Goal: Browse casually: Explore the website without a specific task or goal

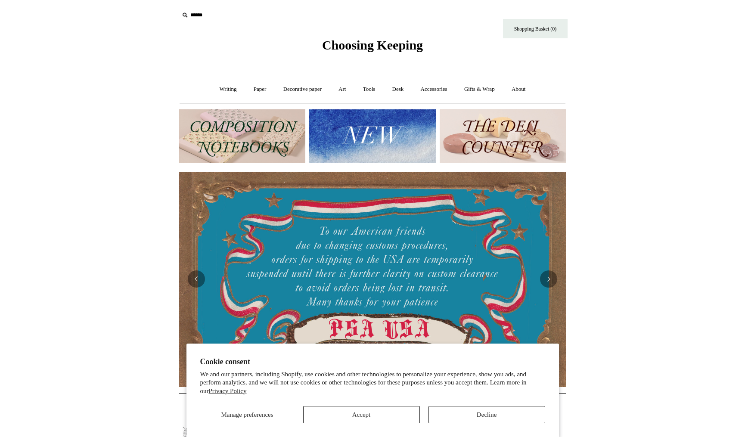
click at [471, 416] on button "Decline" at bounding box center [486, 414] width 117 height 17
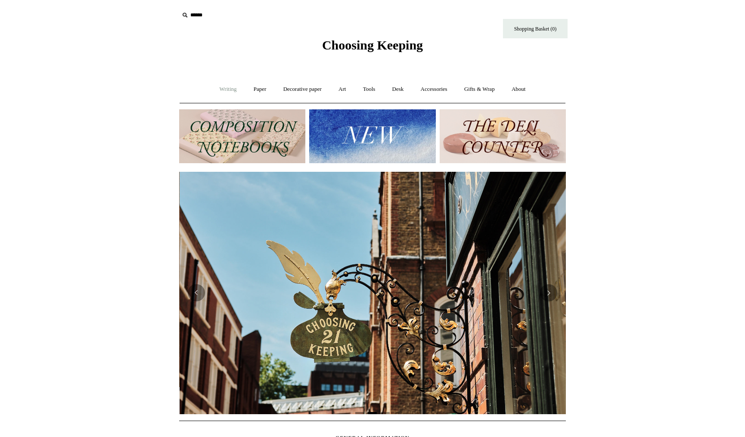
scroll to position [0, 387]
click at [227, 88] on link "Writing +" at bounding box center [228, 89] width 33 height 23
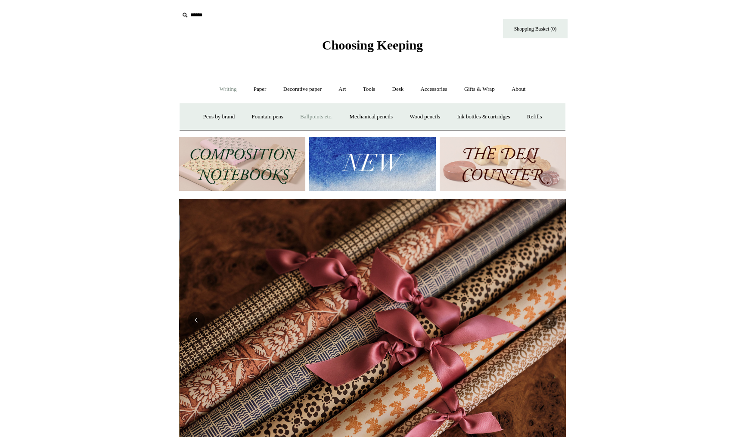
scroll to position [0, 773]
click at [254, 88] on link "Paper +" at bounding box center [260, 89] width 28 height 23
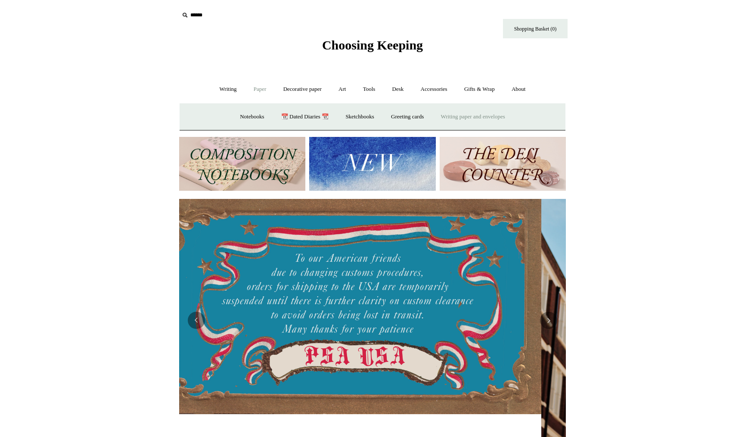
scroll to position [0, 0]
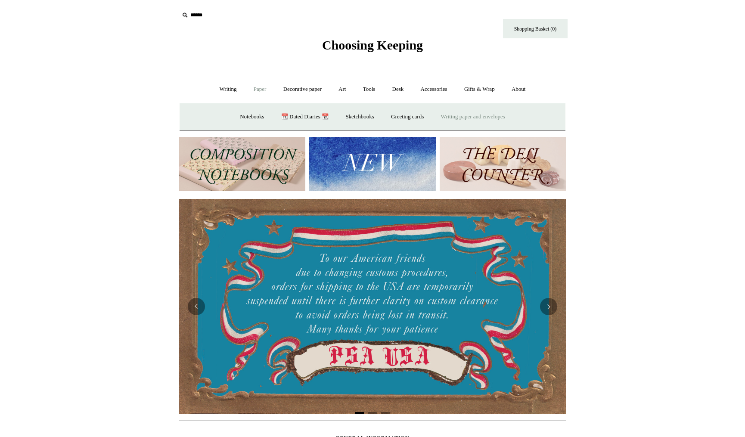
click at [467, 115] on link "Writing paper and envelopes +" at bounding box center [473, 116] width 80 height 23
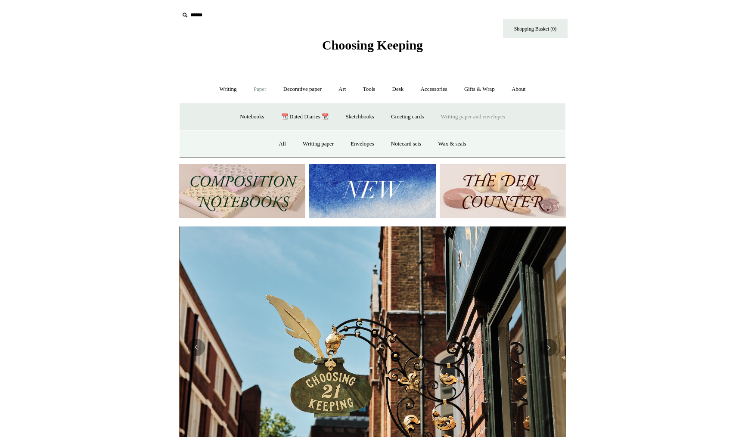
scroll to position [0, 387]
click at [279, 143] on link "All" at bounding box center [282, 144] width 23 height 23
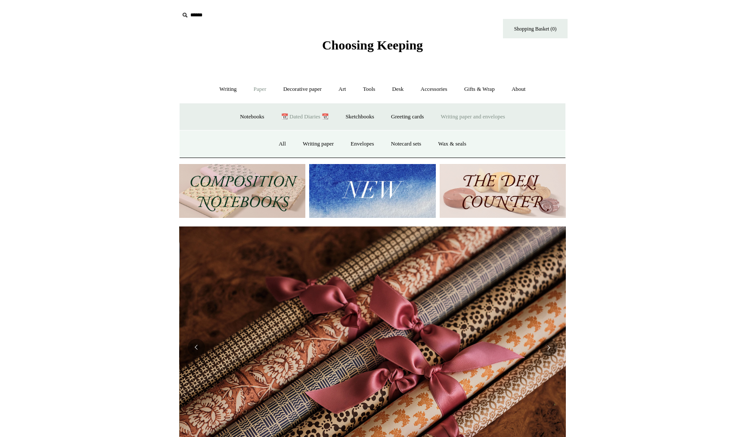
scroll to position [0, 773]
click at [309, 91] on link "Decorative paper +" at bounding box center [302, 89] width 54 height 23
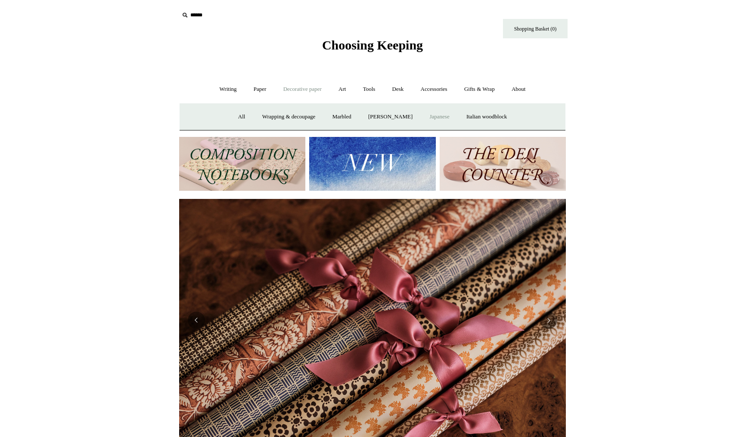
scroll to position [0, 614]
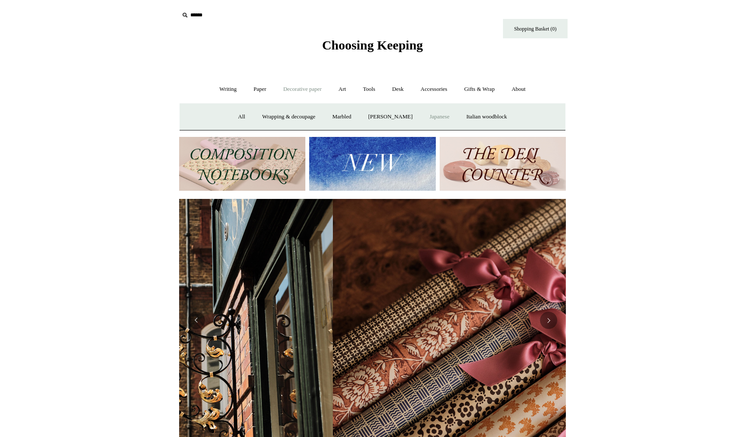
click at [443, 116] on link "Japanese" at bounding box center [438, 116] width 35 height 23
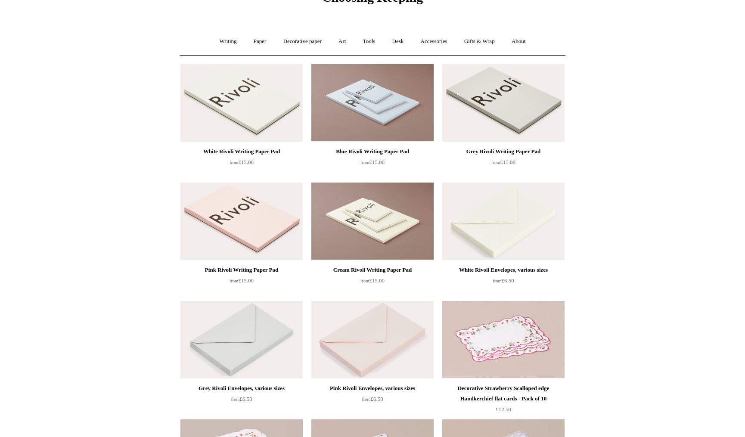
scroll to position [48, 0]
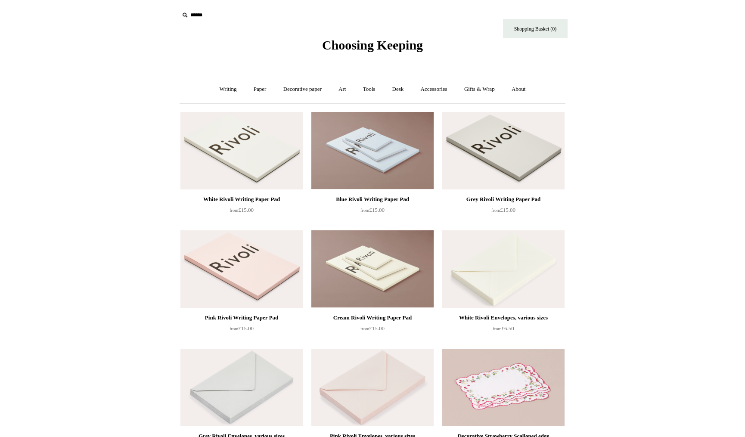
scroll to position [0, 0]
click at [233, 155] on img at bounding box center [241, 150] width 122 height 77
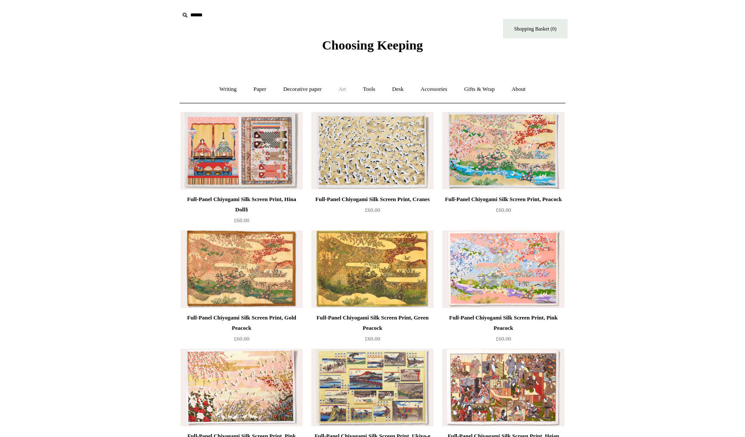
click at [342, 87] on link "Art +" at bounding box center [342, 89] width 23 height 23
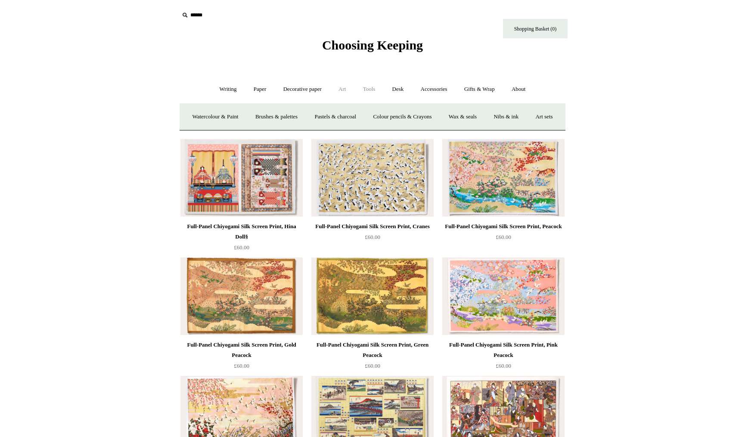
click at [371, 87] on link "Tools +" at bounding box center [369, 89] width 28 height 23
click at [220, 116] on link "Sharpeners" at bounding box center [222, 116] width 40 height 23
click at [291, 119] on link "Clips +" at bounding box center [290, 116] width 27 height 23
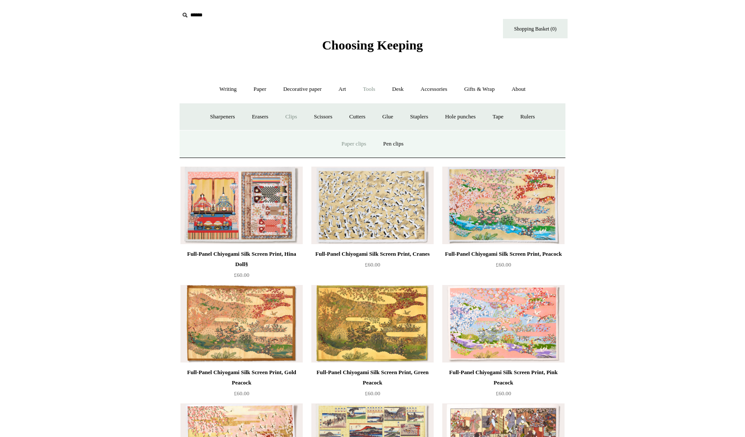
click at [351, 141] on link "Paper clips" at bounding box center [354, 144] width 40 height 23
click at [324, 116] on link "Scissors" at bounding box center [323, 116] width 34 height 23
click at [356, 116] on link "Cutters" at bounding box center [357, 116] width 32 height 23
click at [390, 117] on link "Glue" at bounding box center [387, 116] width 26 height 23
click at [414, 116] on link "Staplers +" at bounding box center [419, 116] width 34 height 23
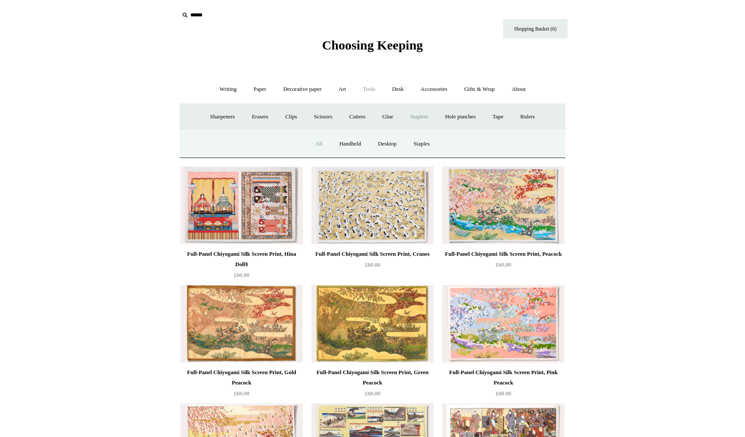
click at [314, 145] on link "All" at bounding box center [318, 144] width 23 height 23
click at [460, 115] on link "Hole punches" at bounding box center [460, 116] width 46 height 23
click at [504, 117] on link "Tape +" at bounding box center [498, 116] width 26 height 23
click at [355, 144] on link "Tape dispensers" at bounding box center [352, 144] width 51 height 23
click at [534, 118] on link "Rulers" at bounding box center [527, 116] width 30 height 23
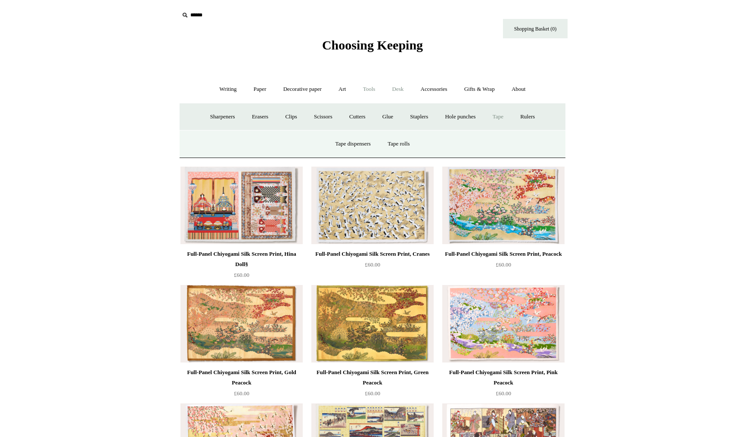
click at [406, 87] on link "Desk +" at bounding box center [397, 89] width 27 height 23
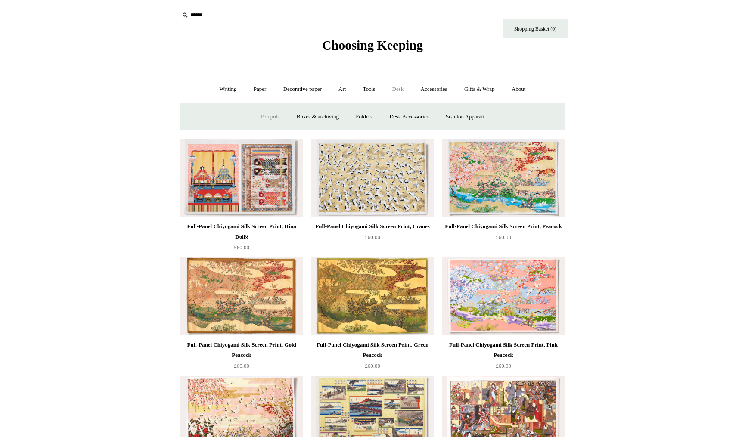
click at [268, 117] on link "Pen pots" at bounding box center [270, 116] width 34 height 23
click at [316, 115] on link "Boxes & archiving" at bounding box center [318, 116] width 58 height 23
click at [361, 116] on link "Folders" at bounding box center [364, 116] width 32 height 23
click at [397, 115] on link "Desk Accessories" at bounding box center [408, 116] width 55 height 23
click at [460, 113] on link "Scanlon Apparati" at bounding box center [465, 116] width 54 height 23
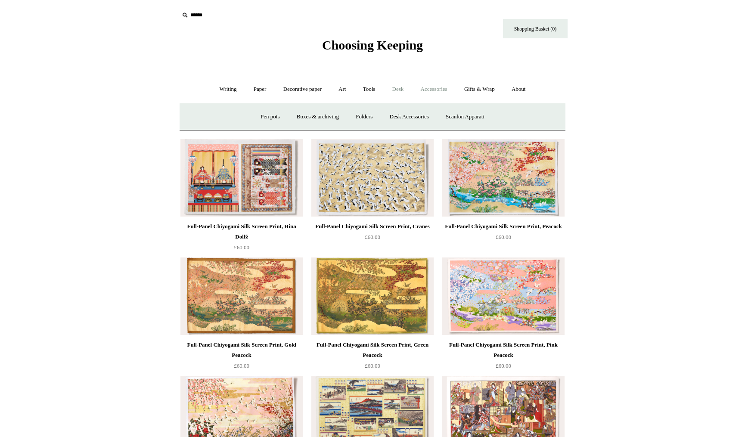
click at [442, 90] on link "Accessories +" at bounding box center [434, 89] width 42 height 23
click at [234, 114] on link "Personal Accessories +" at bounding box center [226, 116] width 62 height 23
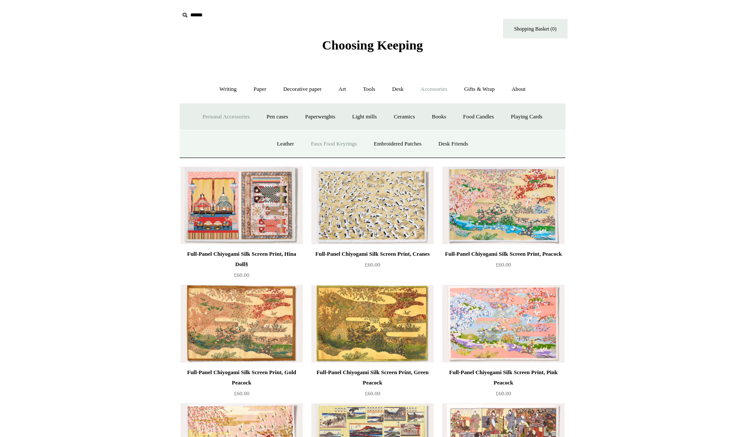
click at [337, 145] on link "Faux Food Keyrings" at bounding box center [334, 144] width 62 height 23
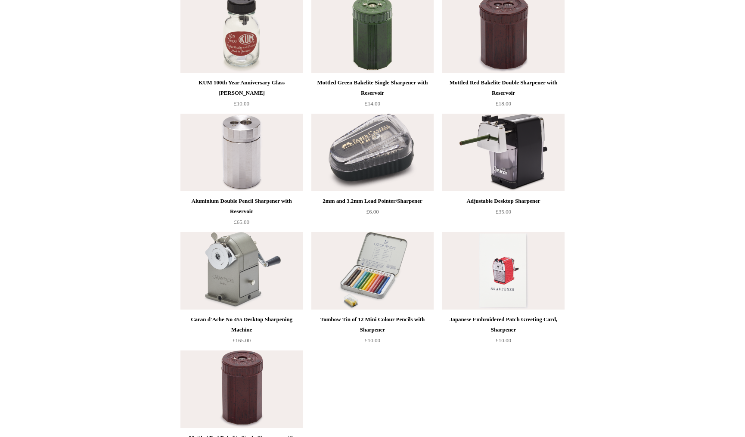
scroll to position [350, 0]
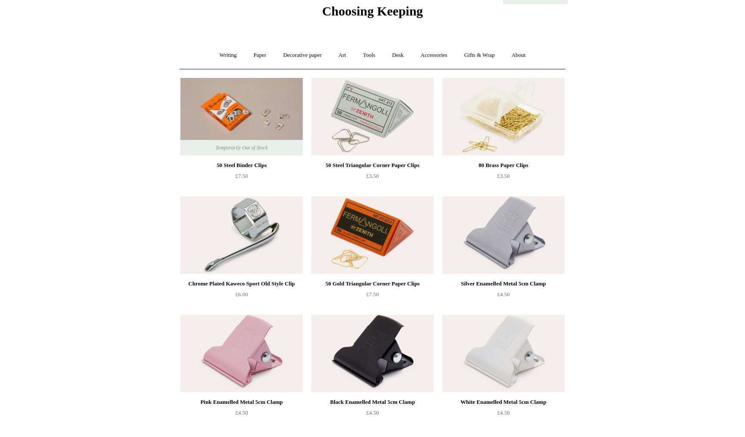
scroll to position [36, 0]
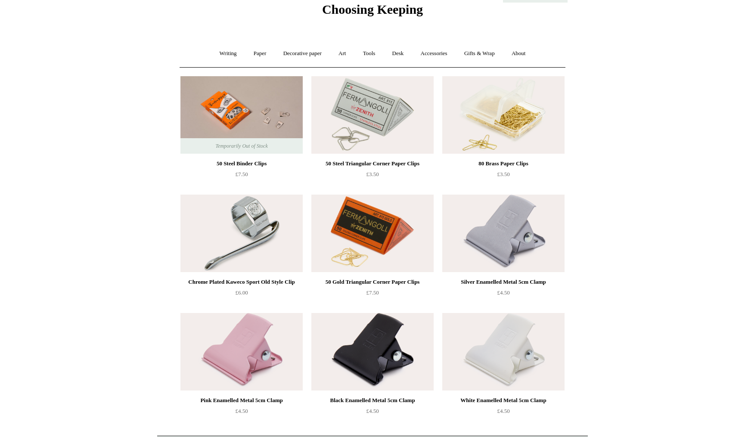
click at [625, 288] on html "Menu Choosing Keeping * Shipping Information Shopping Basket (0) * ⤺ + +" at bounding box center [372, 267] width 745 height 606
click at [630, 191] on html "Menu Choosing Keeping * Shipping Information Shopping Basket (0) * ⤺ + +" at bounding box center [372, 267] width 745 height 606
click at [555, 119] on img at bounding box center [503, 114] width 122 height 77
click at [393, 129] on img at bounding box center [372, 114] width 122 height 77
click at [359, 244] on img at bounding box center [372, 233] width 122 height 77
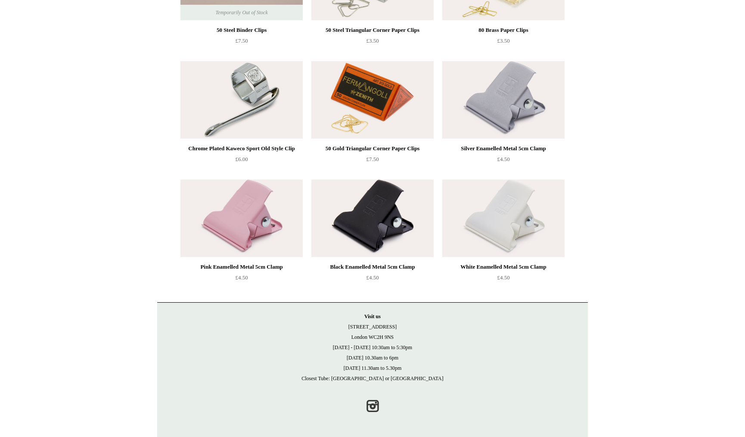
scroll to position [169, 0]
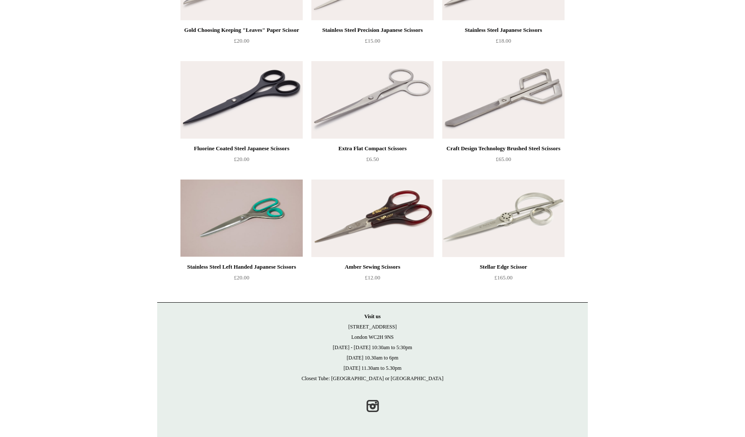
scroll to position [405, 0]
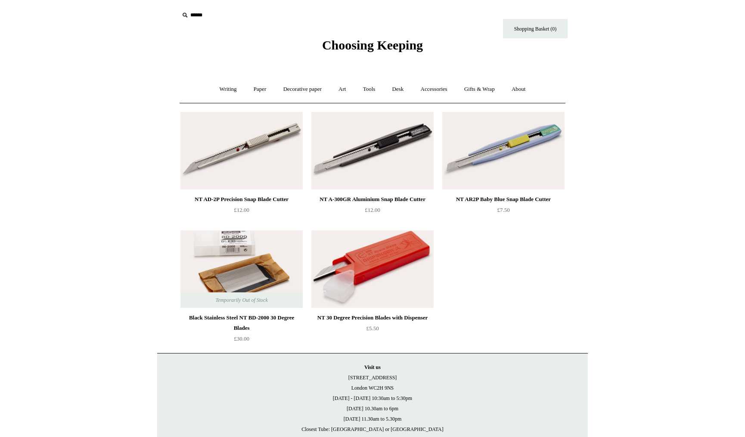
click at [253, 243] on img at bounding box center [241, 268] width 122 height 77
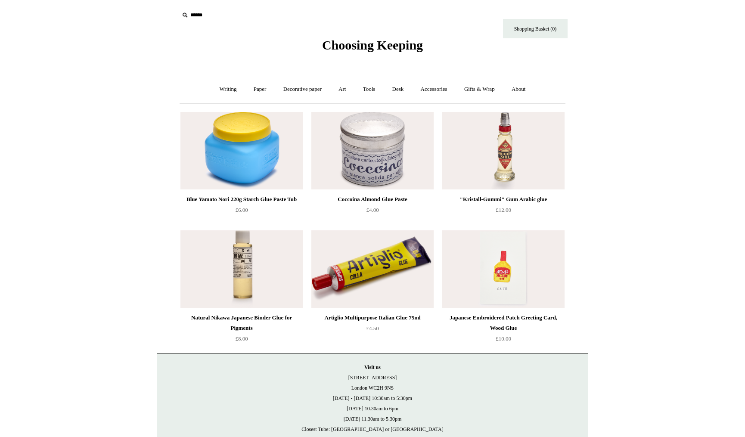
click at [601, 208] on html "Menu Choosing Keeping * Shipping Information Shopping Basket (0) * ⤺ + +" at bounding box center [372, 244] width 745 height 488
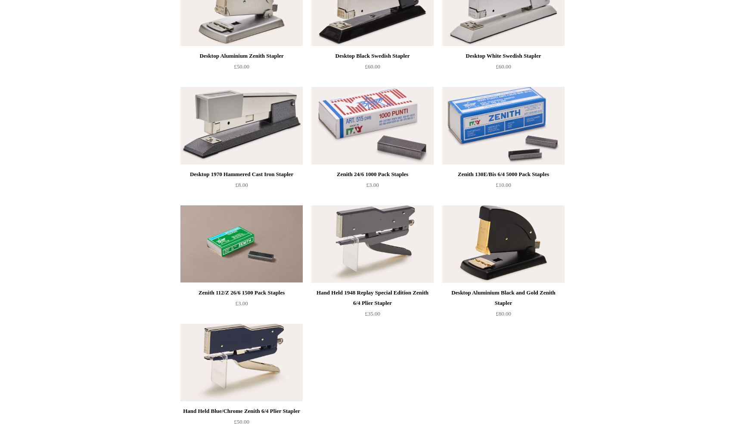
scroll to position [640, 0]
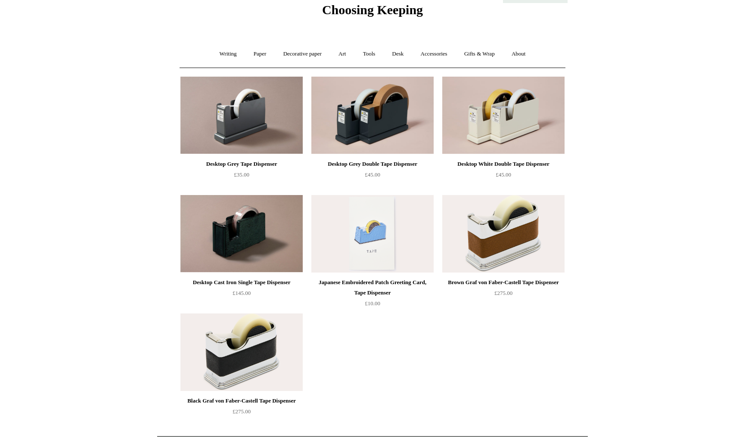
scroll to position [35, 0]
click at [253, 225] on img at bounding box center [241, 233] width 122 height 77
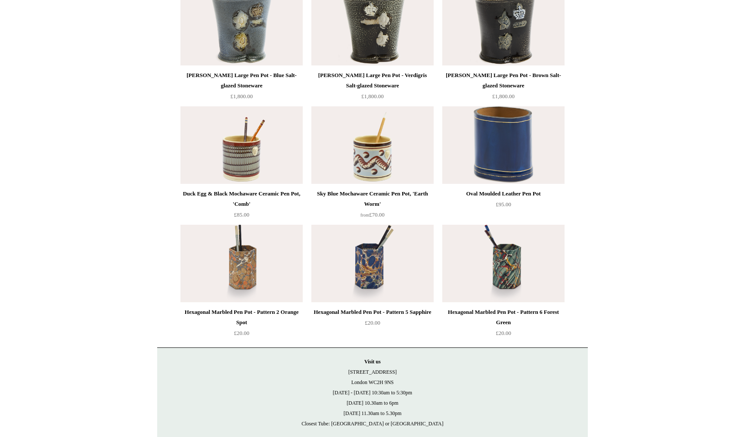
scroll to position [1234, 0]
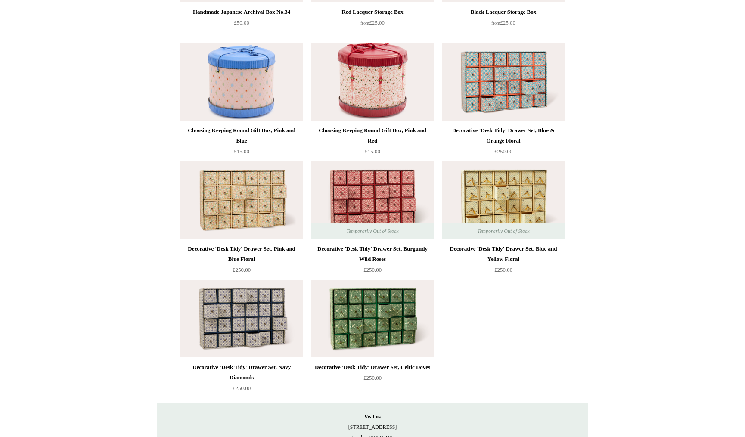
scroll to position [1228, 0]
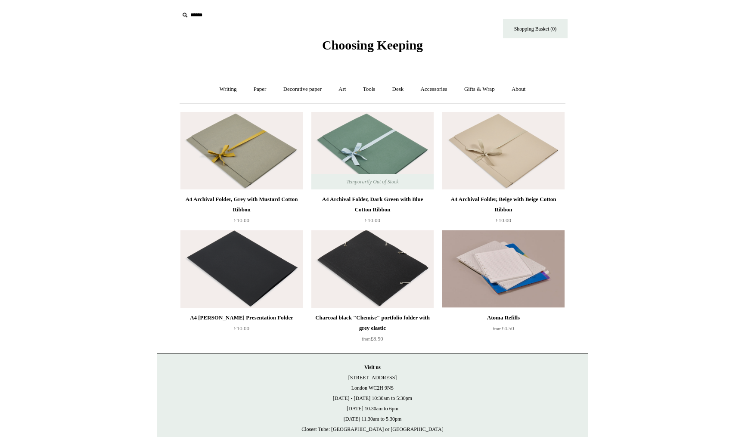
click at [617, 229] on html "Menu Choosing Keeping * Shipping Information Shopping Basket (0) * ⤺ + +" at bounding box center [372, 244] width 745 height 488
click at [543, 157] on img at bounding box center [503, 150] width 122 height 77
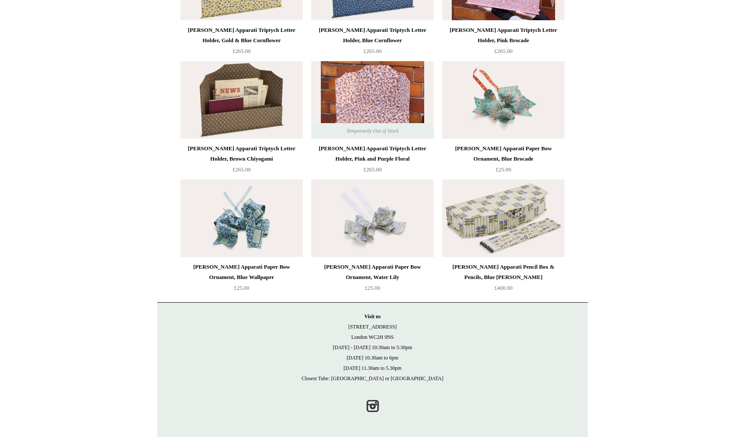
scroll to position [642, 0]
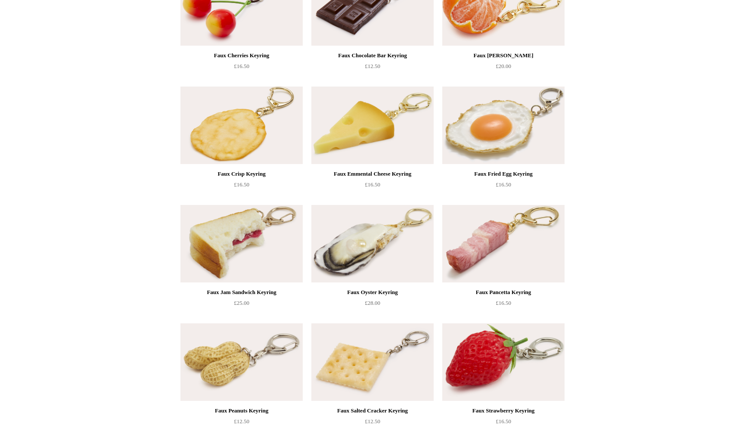
scroll to position [278, 0]
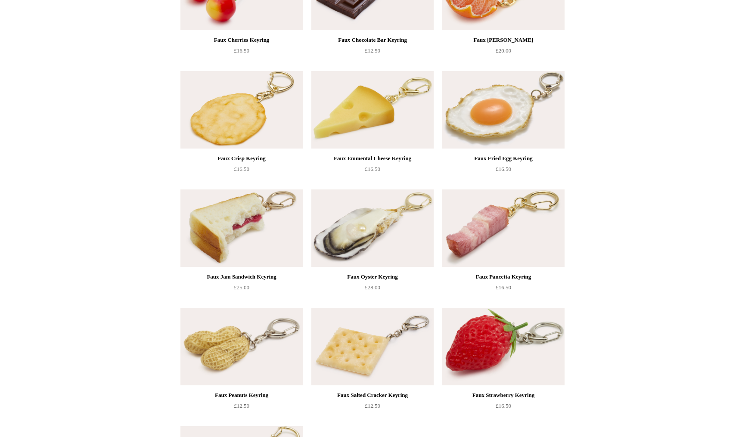
click at [690, 257] on html "Menu Choosing Keeping * Shipping Information Shopping Basket (0) * ⤺ + +" at bounding box center [372, 202] width 745 height 961
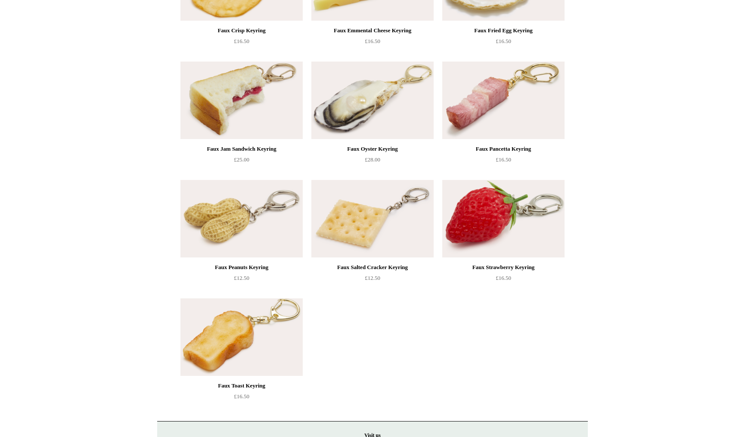
scroll to position [428, 0]
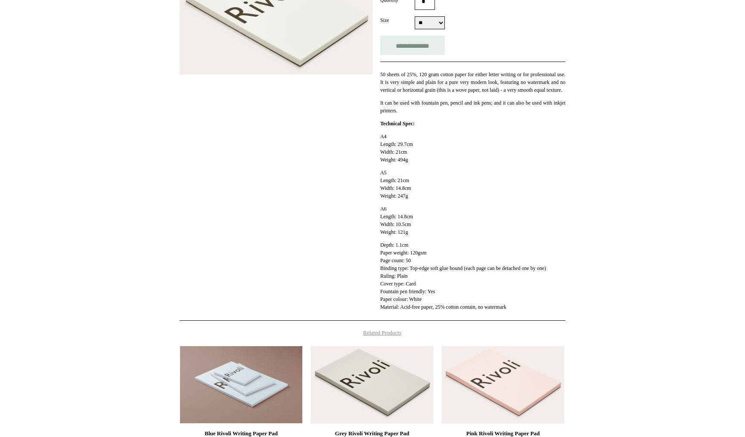
scroll to position [171, 0]
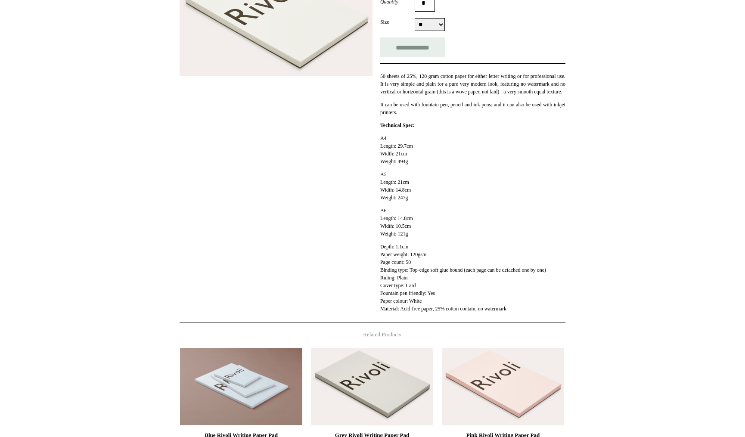
click at [667, 287] on html "Menu Choosing Keeping * Shipping Information Shopping Basket (0) * ⤺ + +" at bounding box center [372, 213] width 745 height 768
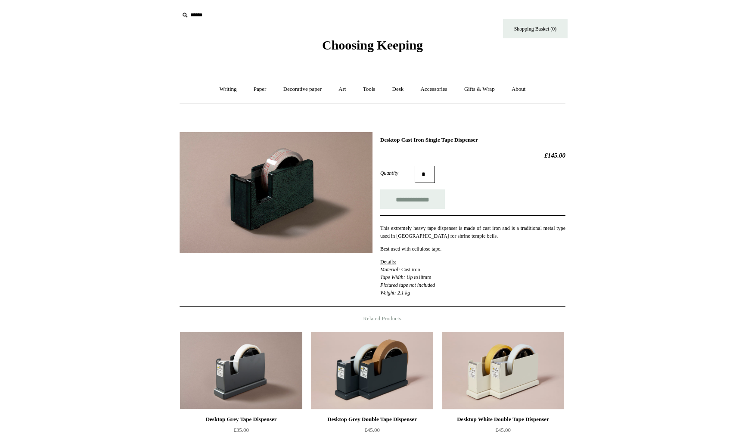
click at [634, 252] on html "Menu Choosing Keeping * Shipping Information Shopping Basket (0) * ⤺ + +" at bounding box center [372, 290] width 745 height 581
click at [634, 203] on html "Menu Choosing Keeping * Shipping Information Shopping Basket (0) * ⤺ + +" at bounding box center [372, 290] width 745 height 581
click at [636, 173] on html "Menu Choosing Keeping * Shipping Information Shopping Basket (0) * ⤺ + +" at bounding box center [372, 290] width 745 height 581
click at [588, 258] on html "Menu Choosing Keeping * Shipping Information Shopping Basket (0) * ⤺ + +" at bounding box center [372, 290] width 745 height 581
click at [604, 239] on html "Menu Choosing Keeping * Shipping Information Shopping Basket (0) * ⤺ + +" at bounding box center [372, 290] width 745 height 581
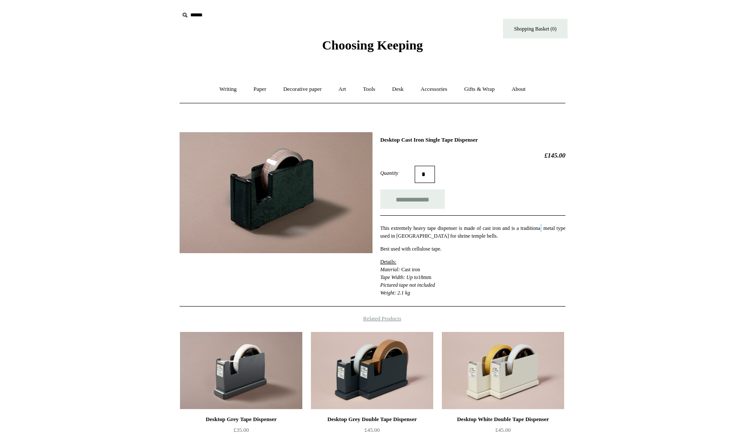
click at [566, 228] on div "**********" at bounding box center [372, 286] width 430 height 320
click at [587, 253] on div "**********" at bounding box center [372, 286] width 430 height 320
click at [604, 249] on html "Menu Choosing Keeping * Shipping Information Shopping Basket (0) * ⤺ + +" at bounding box center [372, 290] width 745 height 581
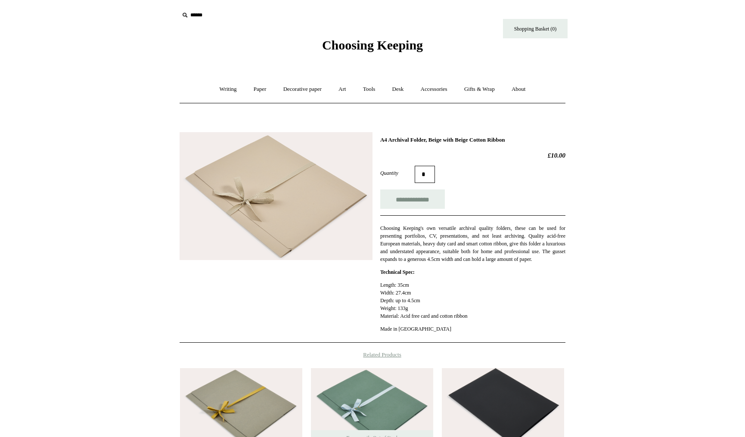
scroll to position [140, 0]
